Goal: Check status: Check status

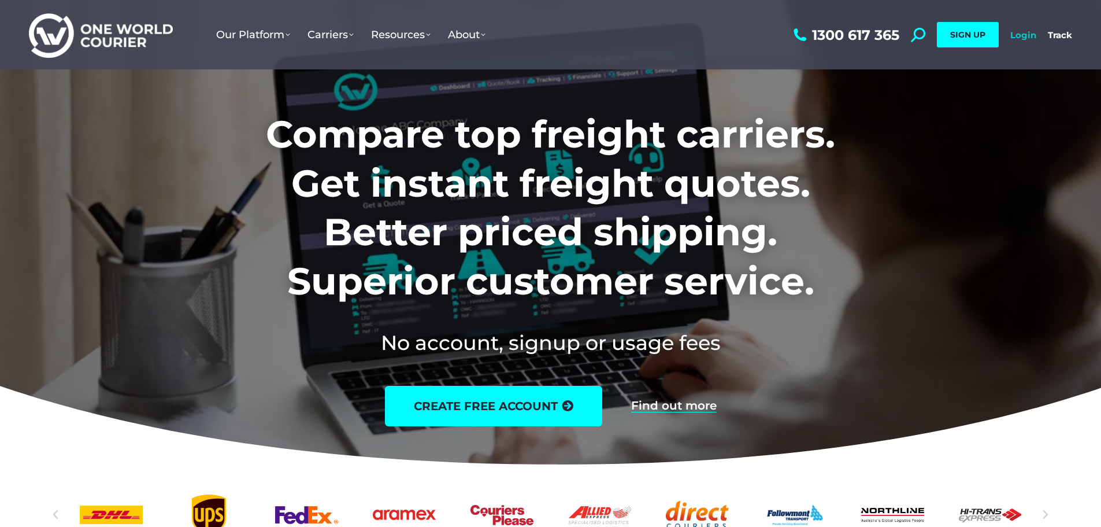
click at [1015, 31] on link "Login" at bounding box center [1024, 34] width 26 height 11
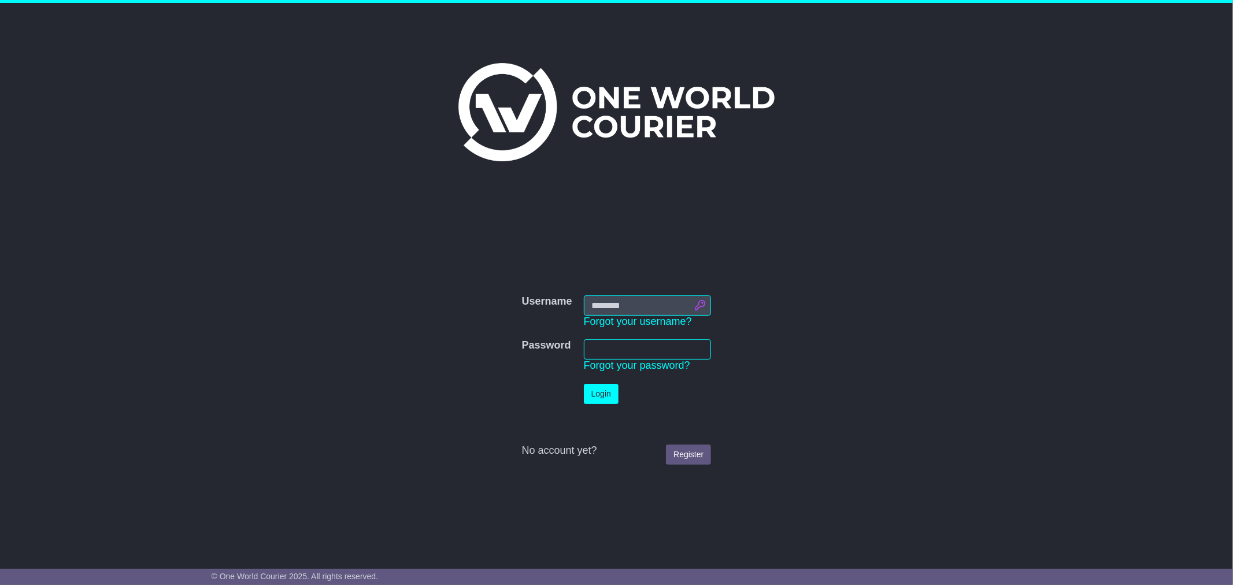
click at [704, 304] on input "Username" at bounding box center [648, 305] width 128 height 20
type input "**********"
click at [599, 397] on button "Login" at bounding box center [601, 394] width 35 height 20
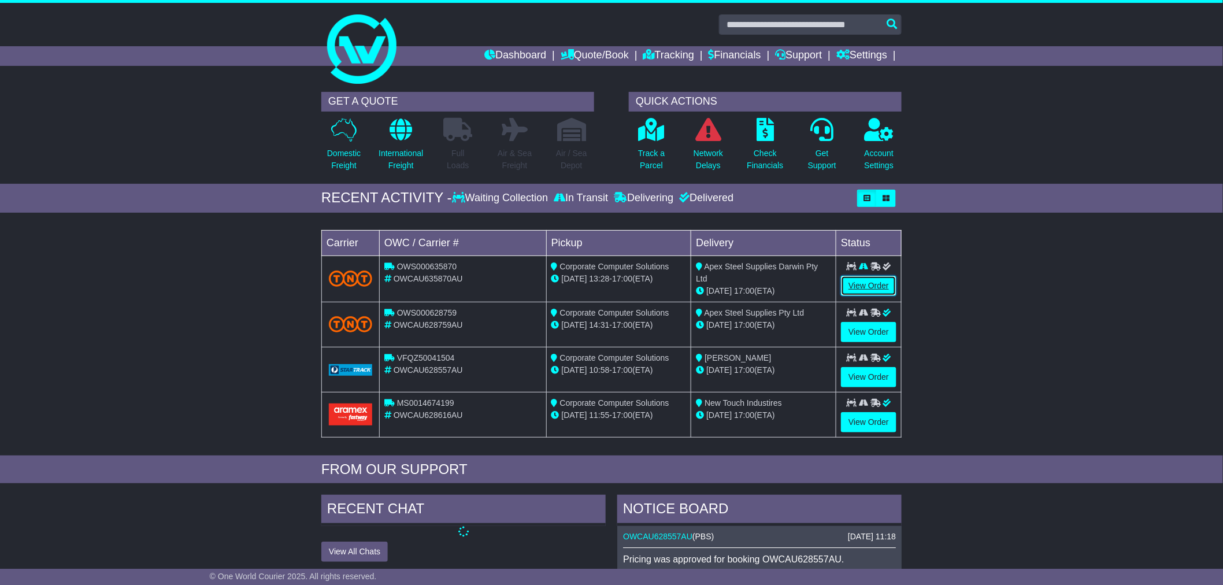
click at [853, 287] on link "View Order" at bounding box center [869, 286] width 56 height 20
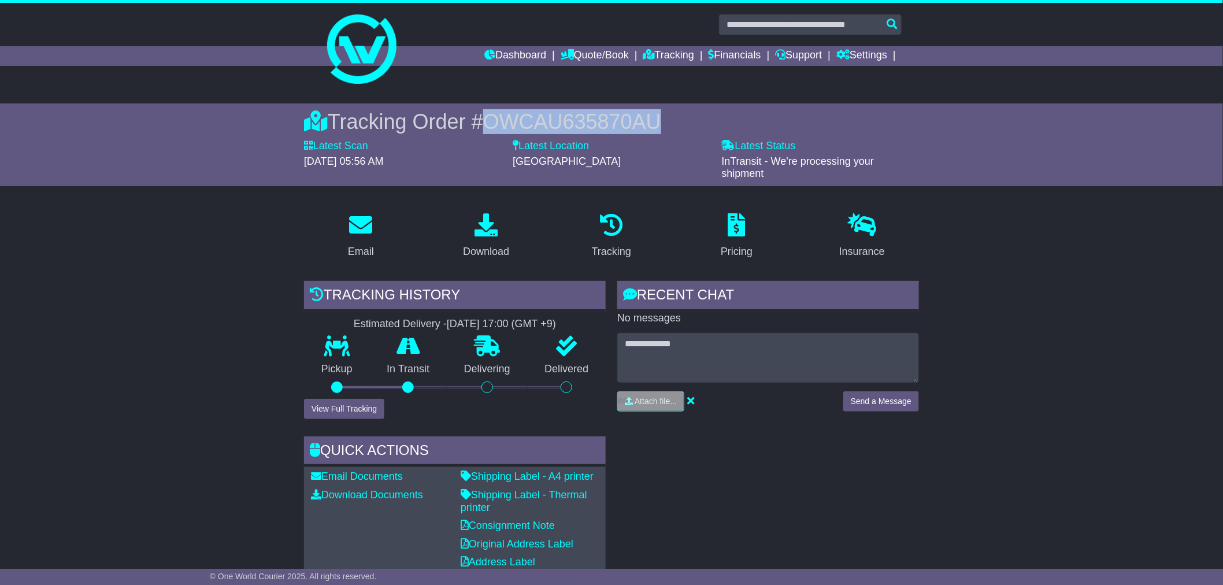
drag, startPoint x: 656, startPoint y: 119, endPoint x: 495, endPoint y: 120, distance: 161.3
click at [495, 120] on div "Tracking Order # OWCAU635870AU" at bounding box center [611, 121] width 615 height 25
copy span "OWCAU635870AU"
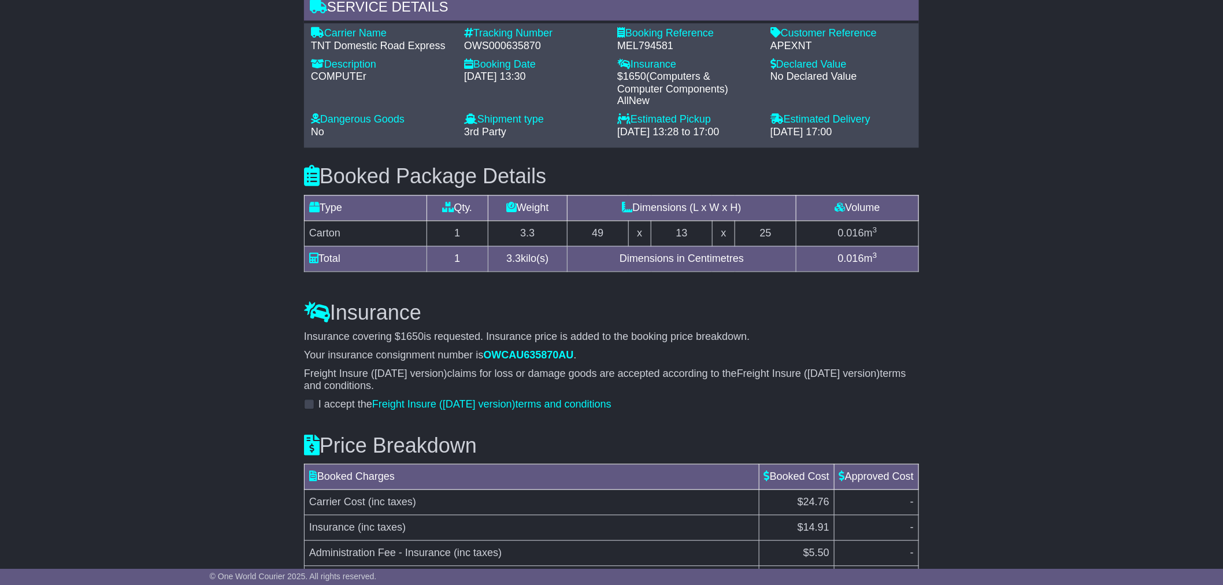
scroll to position [921, 0]
